Goal: Task Accomplishment & Management: Manage account settings

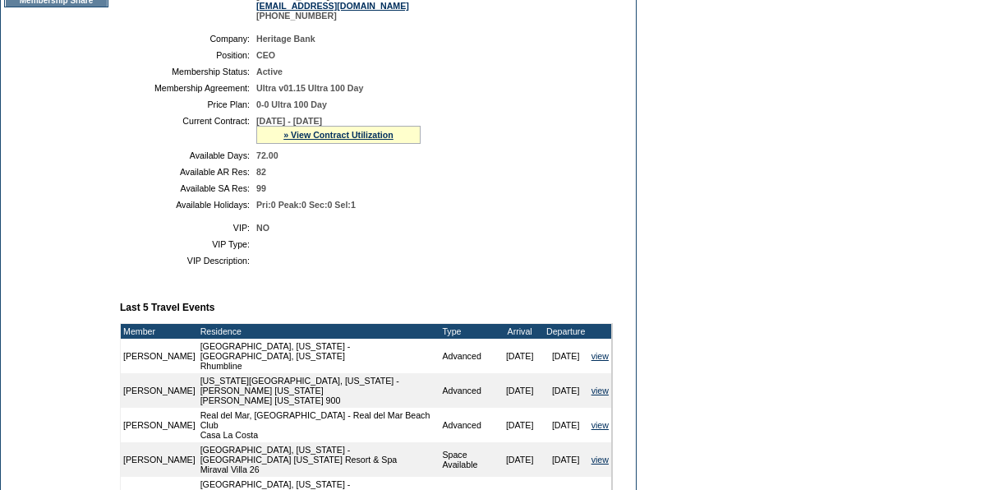
scroll to position [323, 0]
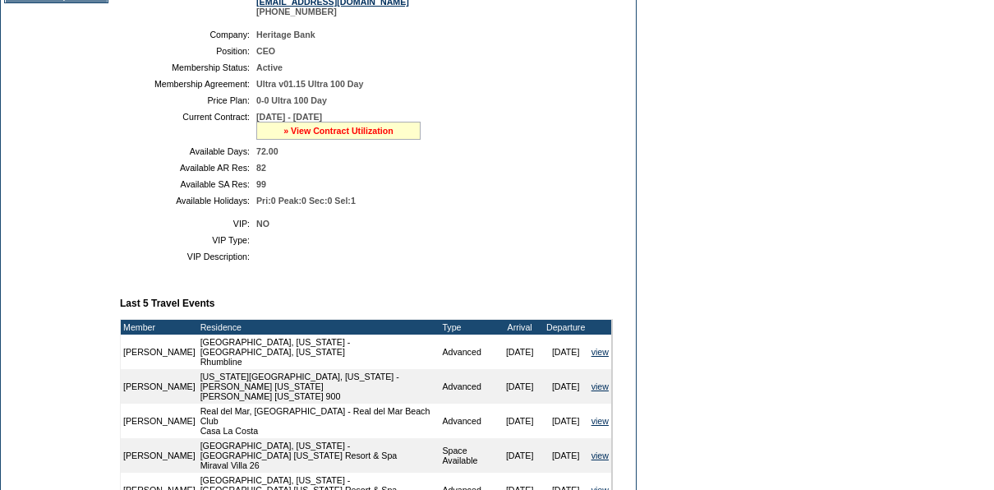
click at [370, 136] on link "» View Contract Utilization" at bounding box center [338, 131] width 110 height 10
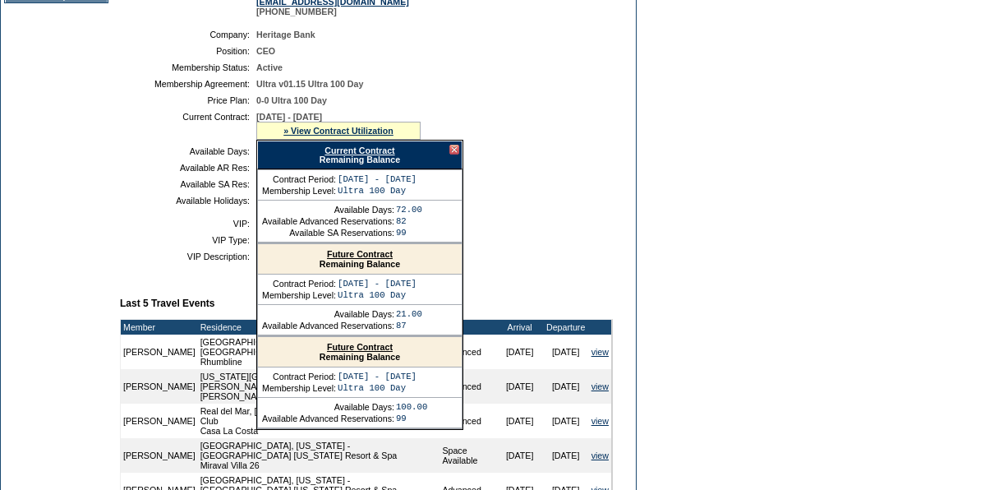
click at [381, 155] on link "Current Contract" at bounding box center [360, 150] width 70 height 10
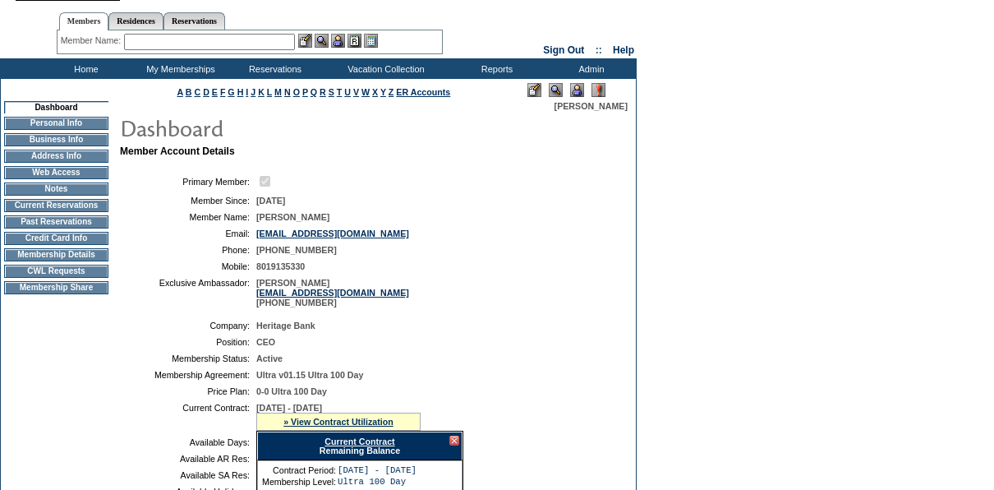
scroll to position [0, 0]
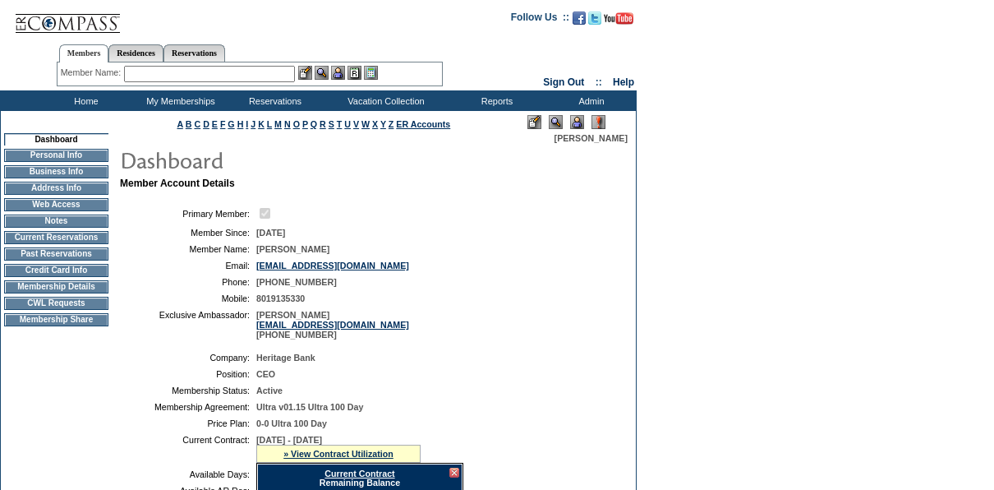
click at [216, 72] on input "text" at bounding box center [209, 74] width 171 height 16
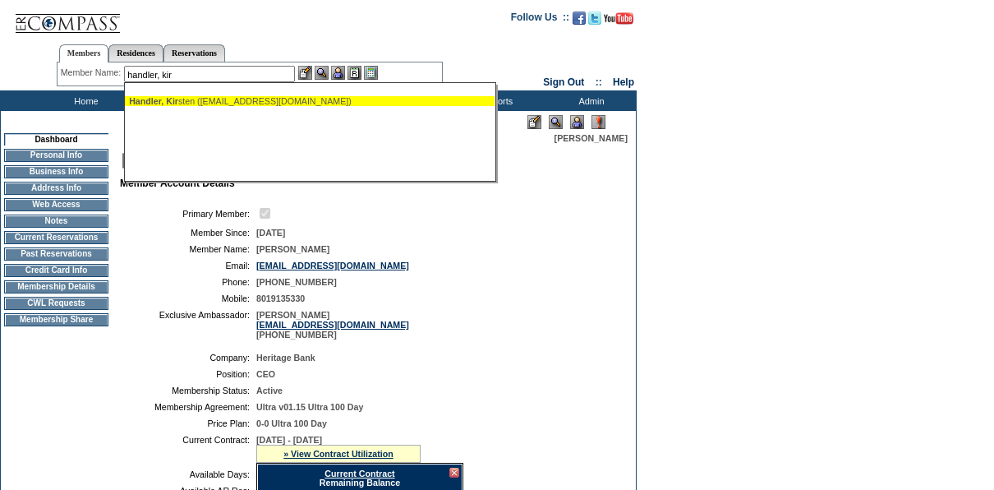
click at [198, 103] on div "Handler, Kir sten (kirstenhandler@mac.com)" at bounding box center [310, 101] width 362 height 10
type input "Handler, Kirsten (kirstenhandler@mac.com)"
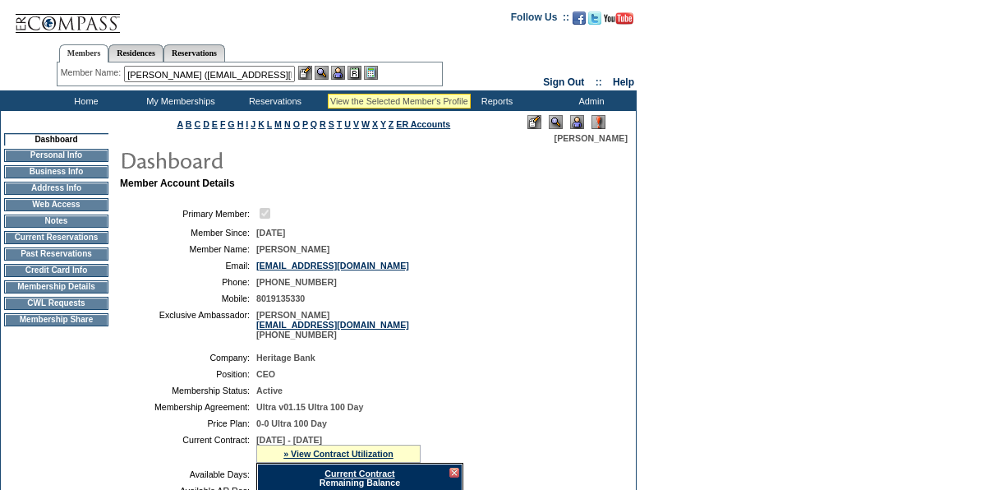
click at [328, 74] on img at bounding box center [322, 73] width 14 height 14
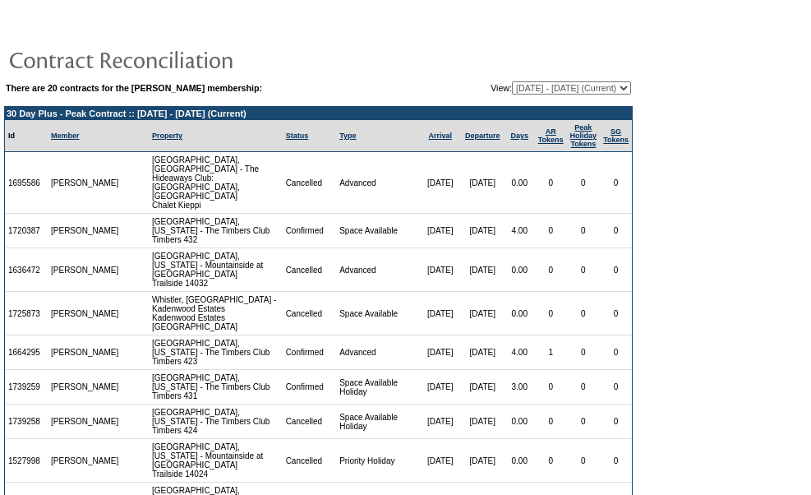
scroll to position [388, 0]
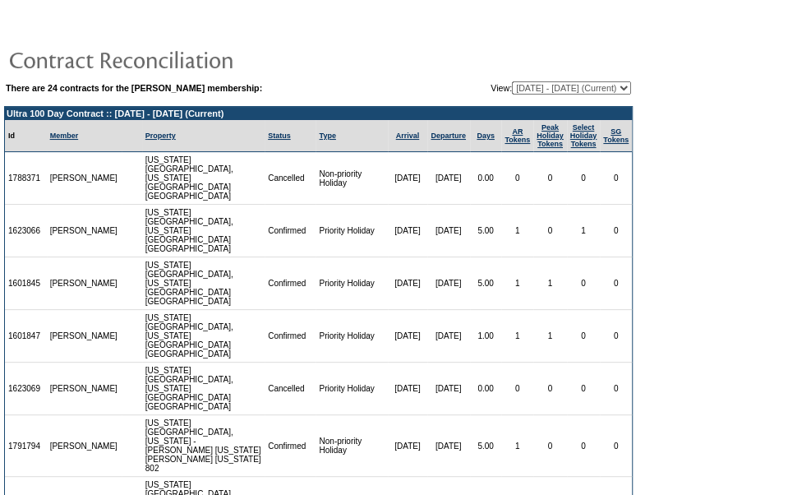
click at [574, 90] on select "[DATE] - [DATE] [DATE] - [DATE] [DATE] - [DATE] [DATE] - [DATE] [DATE] - [DATE]…" at bounding box center [571, 87] width 119 height 13
select select "115463"
click at [512, 81] on select "[DATE] - [DATE] [DATE] - [DATE] [DATE] - [DATE] [DATE] - [DATE] [DATE] - [DATE]…" at bounding box center [571, 87] width 119 height 13
